Goal: Task Accomplishment & Management: Complete application form

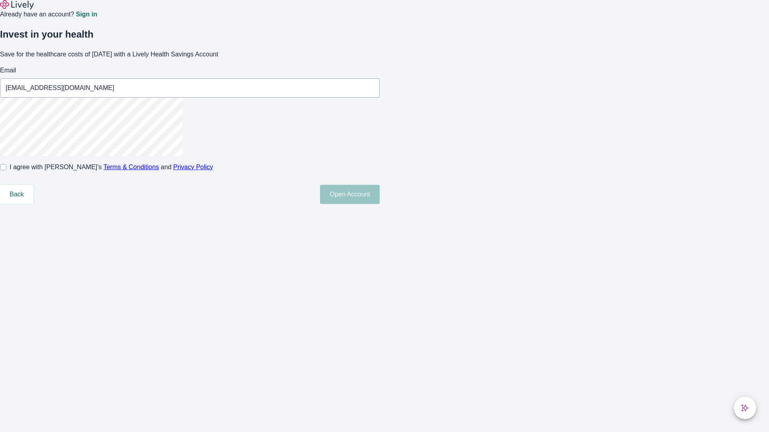
click at [6, 171] on input "I agree with Lively’s Terms & Conditions and Privacy Policy" at bounding box center [3, 167] width 6 height 6
checkbox input "true"
click at [379, 204] on button "Open Account" at bounding box center [350, 194] width 60 height 19
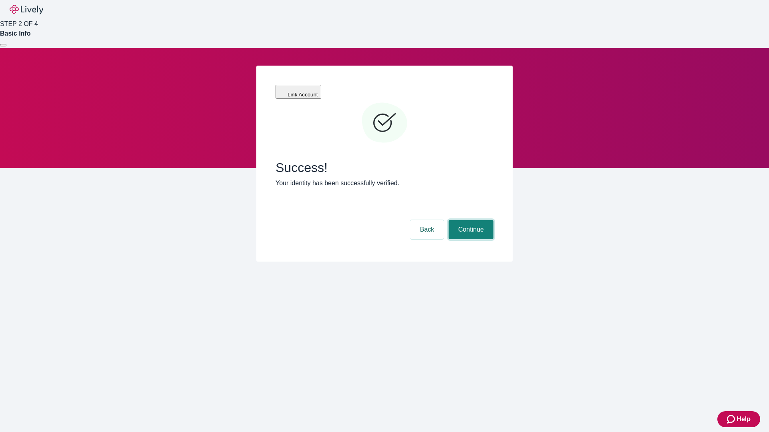
click at [470, 220] on button "Continue" at bounding box center [470, 229] width 45 height 19
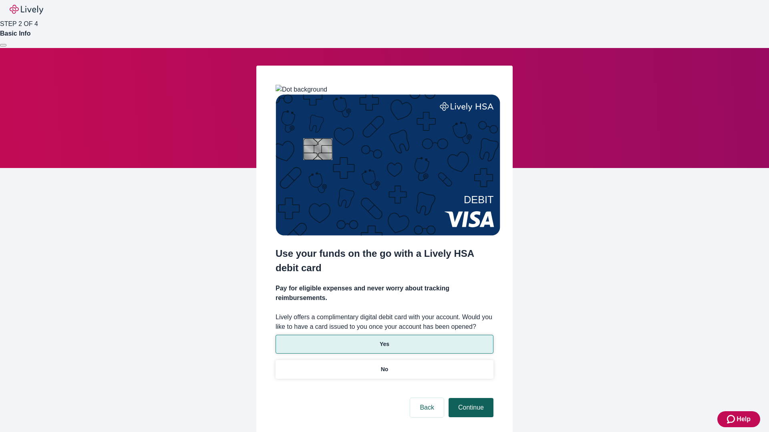
click at [384, 365] on p "No" at bounding box center [385, 369] width 8 height 8
click at [470, 398] on button "Continue" at bounding box center [470, 407] width 45 height 19
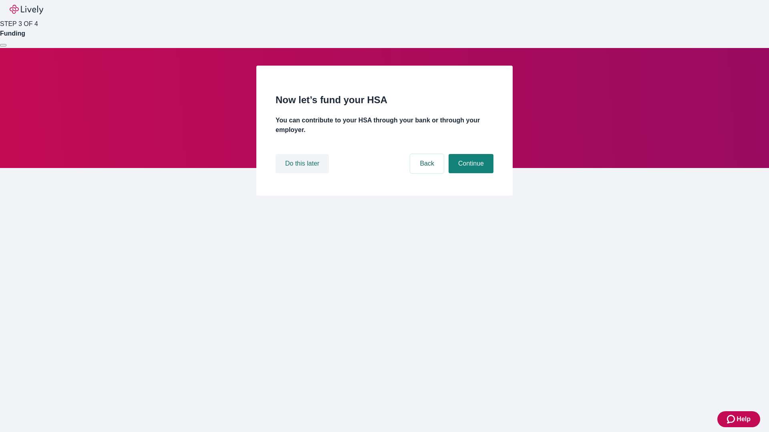
click at [303, 173] on button "Do this later" at bounding box center [301, 163] width 53 height 19
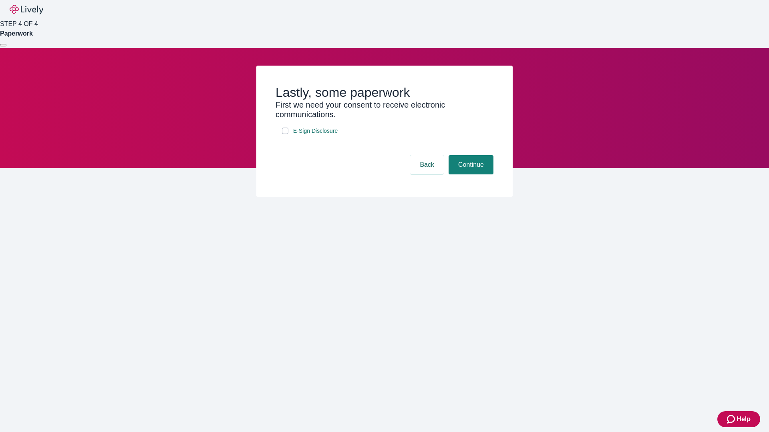
click at [285, 134] on input "E-Sign Disclosure" at bounding box center [285, 131] width 6 height 6
checkbox input "true"
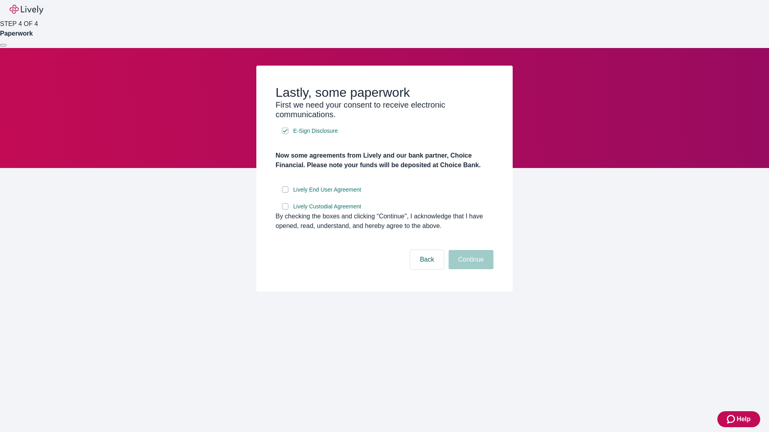
click at [285, 193] on input "Lively End User Agreement" at bounding box center [285, 190] width 6 height 6
checkbox input "true"
click at [285, 210] on input "Lively Custodial Agreement" at bounding box center [285, 206] width 6 height 6
checkbox input "true"
click at [470, 269] on button "Continue" at bounding box center [470, 259] width 45 height 19
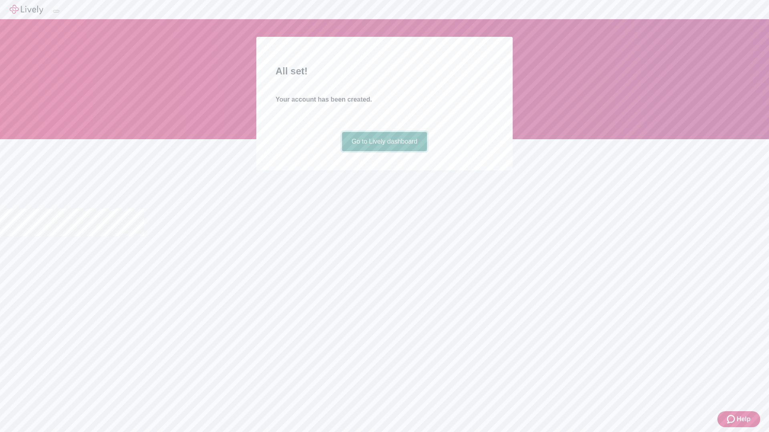
click at [384, 151] on link "Go to Lively dashboard" at bounding box center [384, 141] width 85 height 19
